Goal: Task Accomplishment & Management: Manage account settings

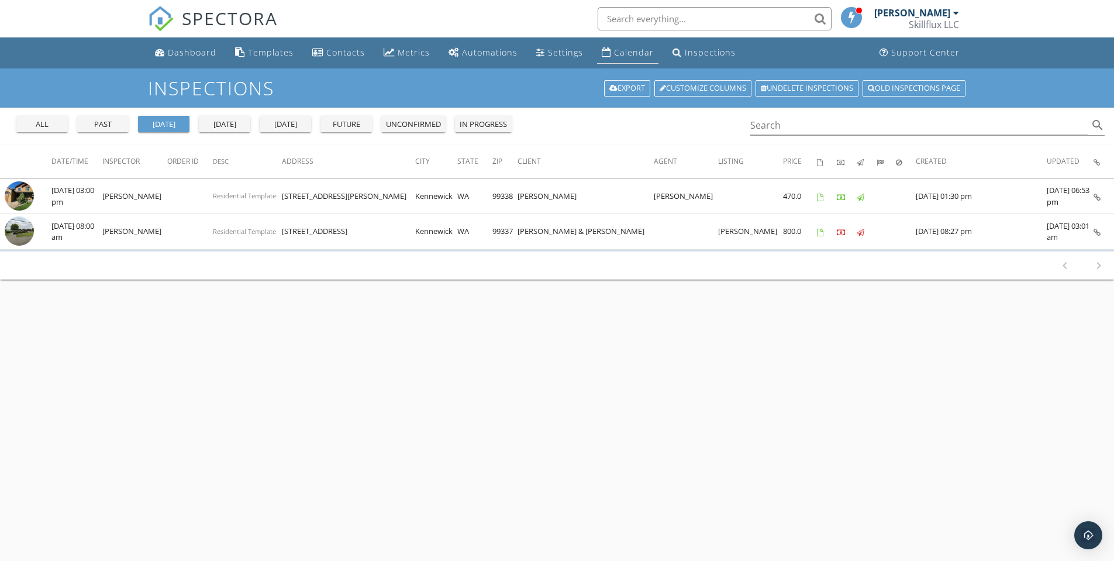
click at [626, 54] on div "Calendar" at bounding box center [634, 52] width 40 height 11
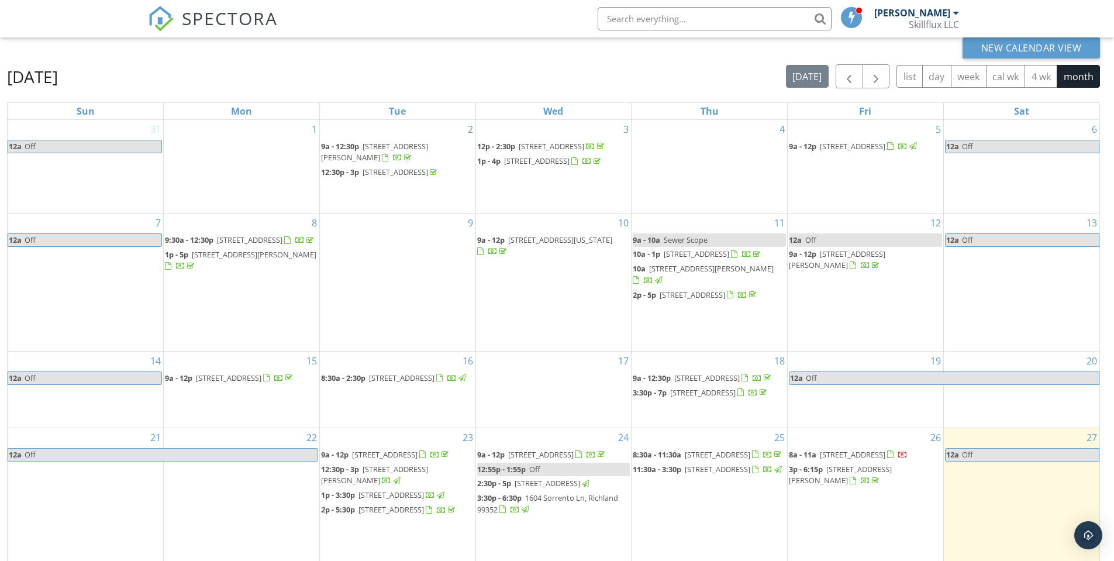
scroll to position [156, 0]
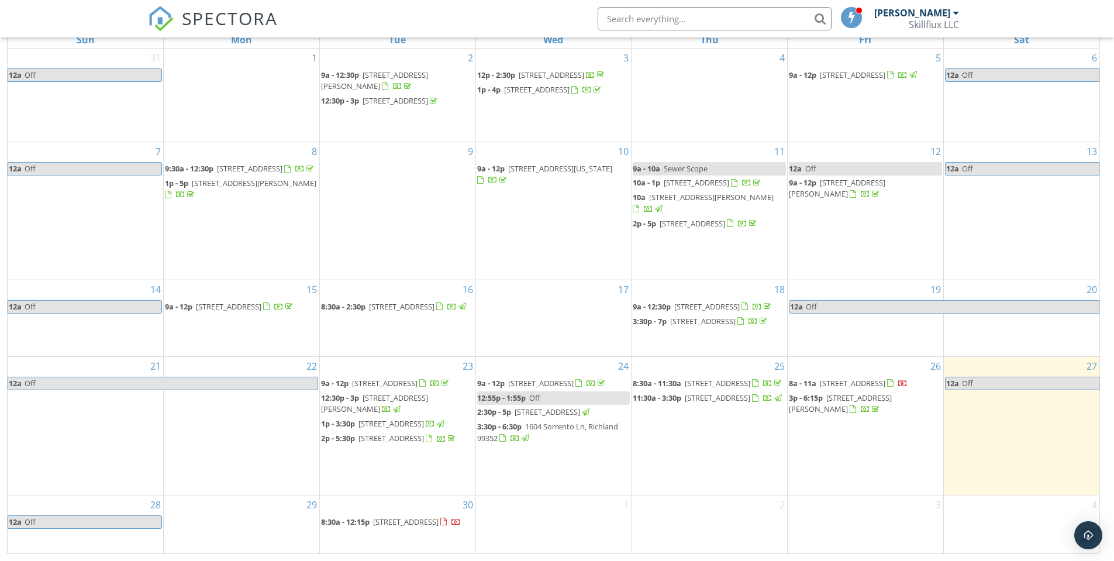
click at [848, 405] on span "126 Lesa Marie Lane , Kennewick 99338" at bounding box center [840, 403] width 103 height 22
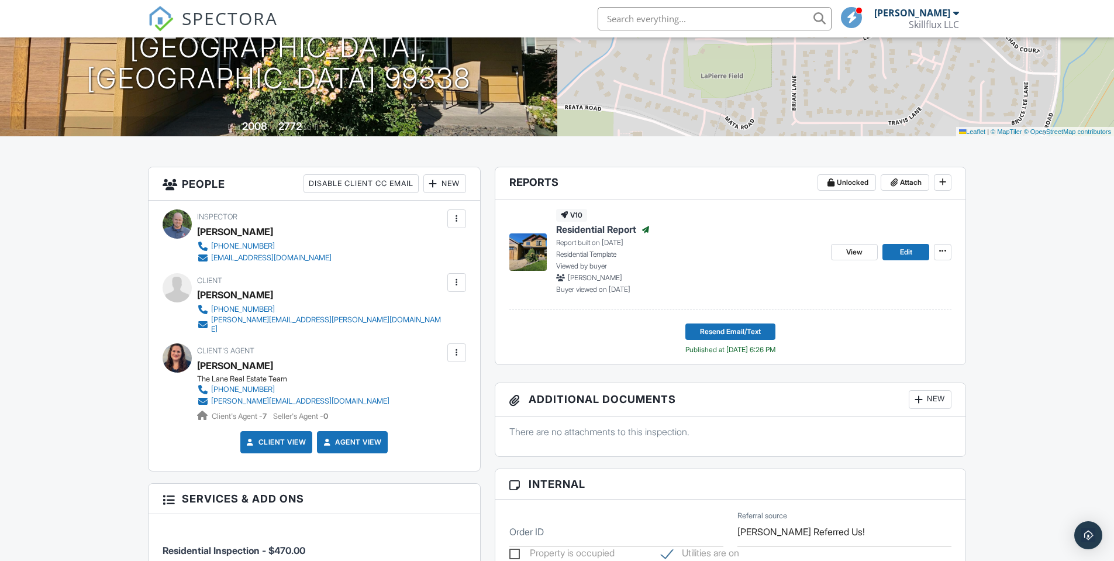
scroll to position [175, 0]
click at [906, 249] on span "Edit" at bounding box center [906, 253] width 12 height 12
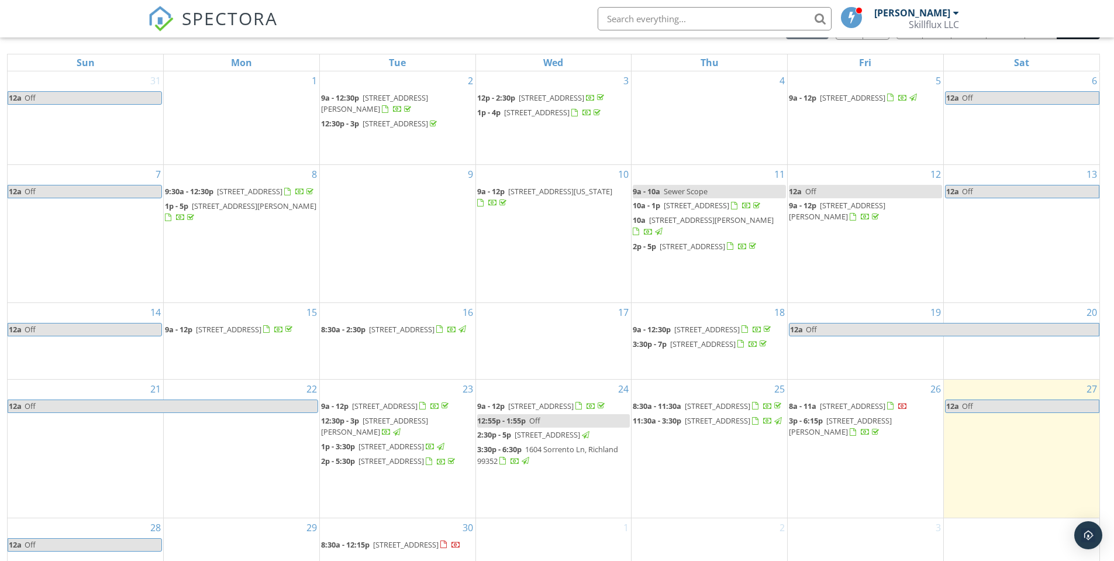
scroll to position [156, 0]
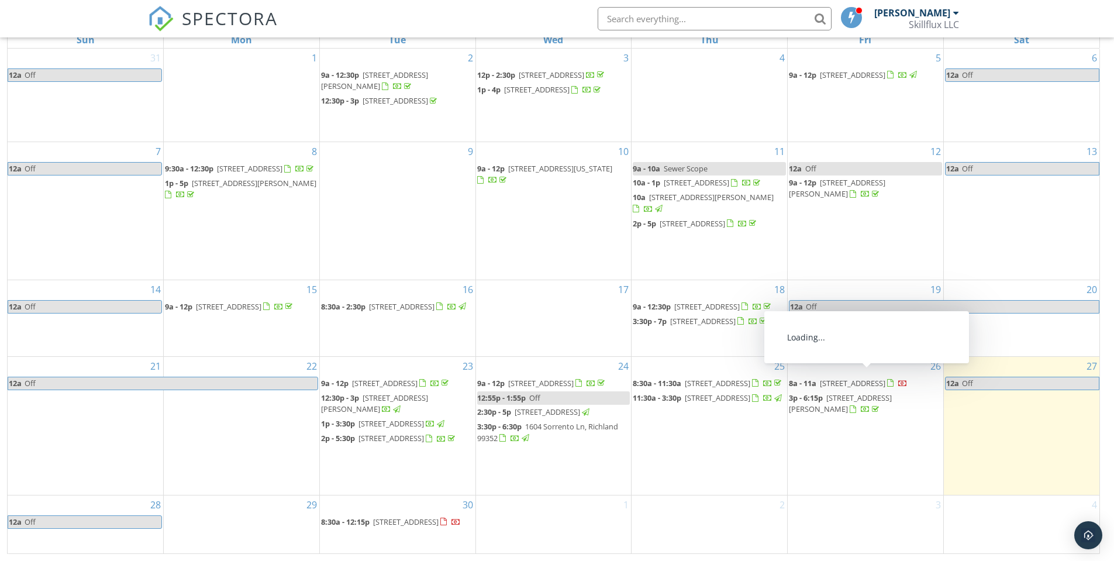
click at [855, 378] on span "[STREET_ADDRESS]" at bounding box center [853, 383] width 66 height 11
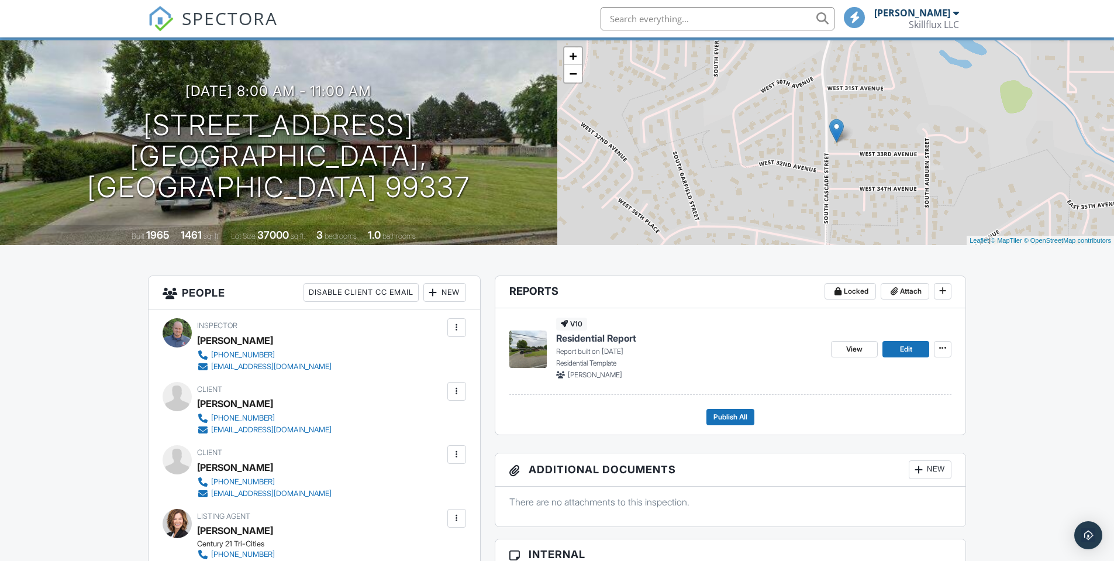
scroll to position [58, 0]
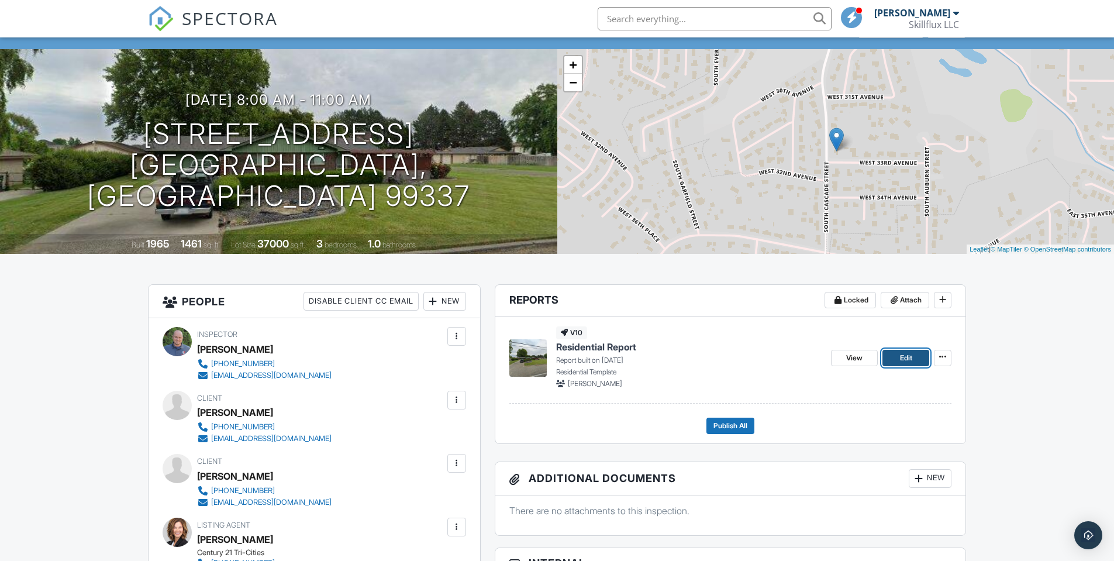
click at [901, 355] on span "Edit" at bounding box center [906, 358] width 12 height 12
